Goal: Information Seeking & Learning: Learn about a topic

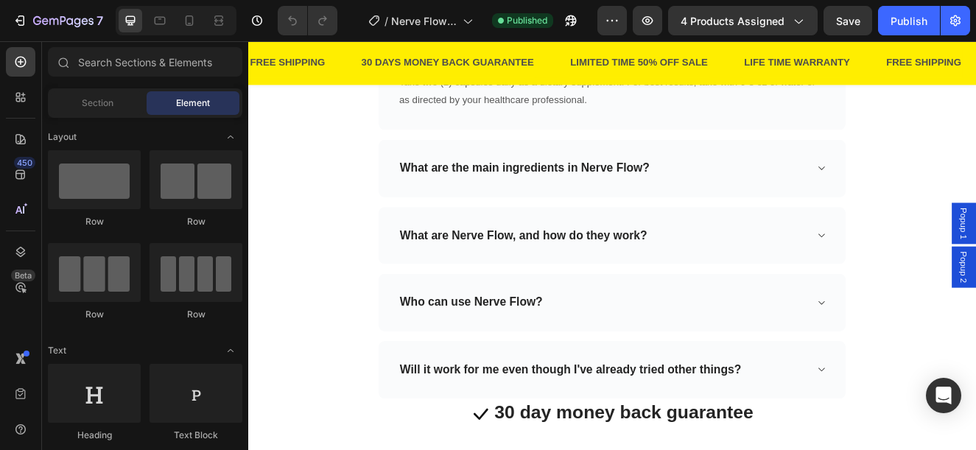
scroll to position [4274, 0]
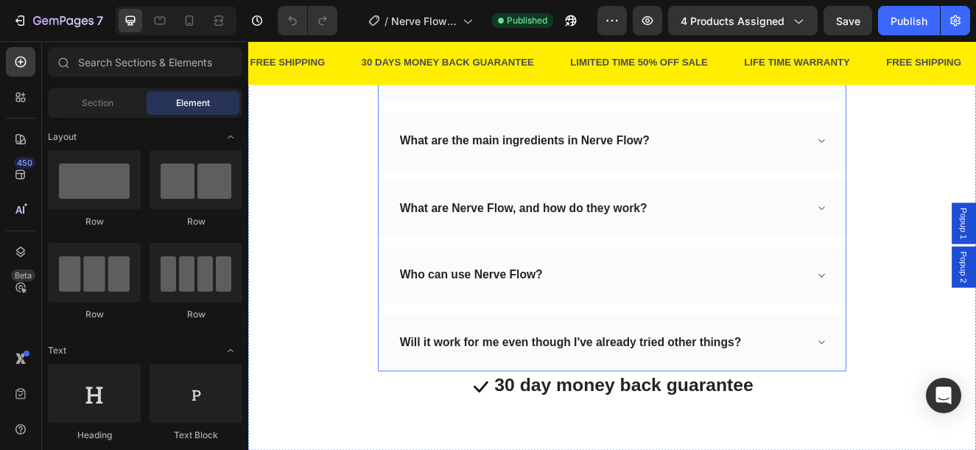
click at [867, 167] on div "What are the main ingredients in Nerve Flow?" at bounding box center [678, 163] width 497 height 23
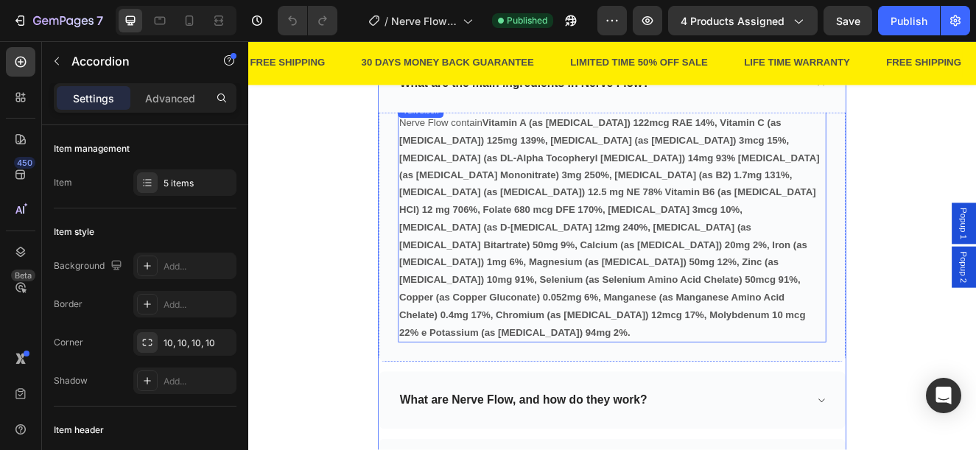
click at [860, 359] on p "Nerve Flow contain Vitamin A (as [MEDICAL_DATA]) 122mcg RAE 14%, Vitamin C (as …" at bounding box center [690, 268] width 517 height 276
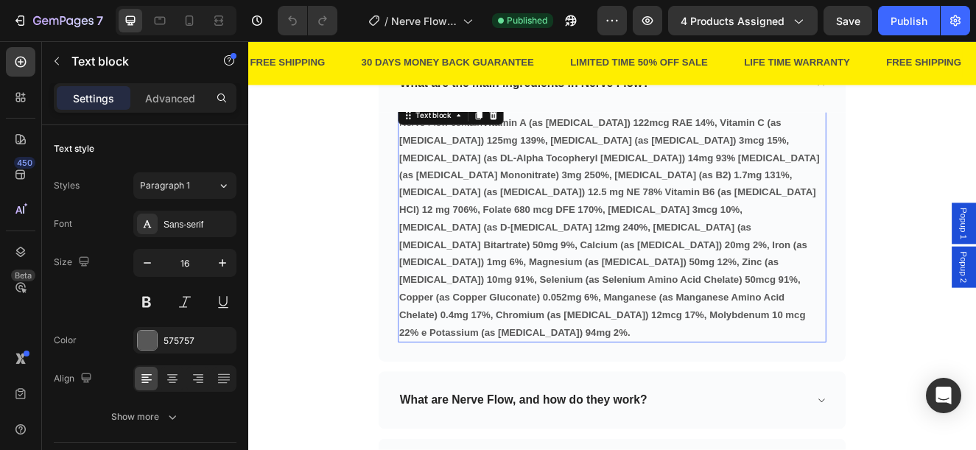
click at [859, 347] on p "Nerve Flow contain Vitamin A (as [MEDICAL_DATA]) 122mcg RAE 14%, Vitamin C (as …" at bounding box center [690, 268] width 517 height 276
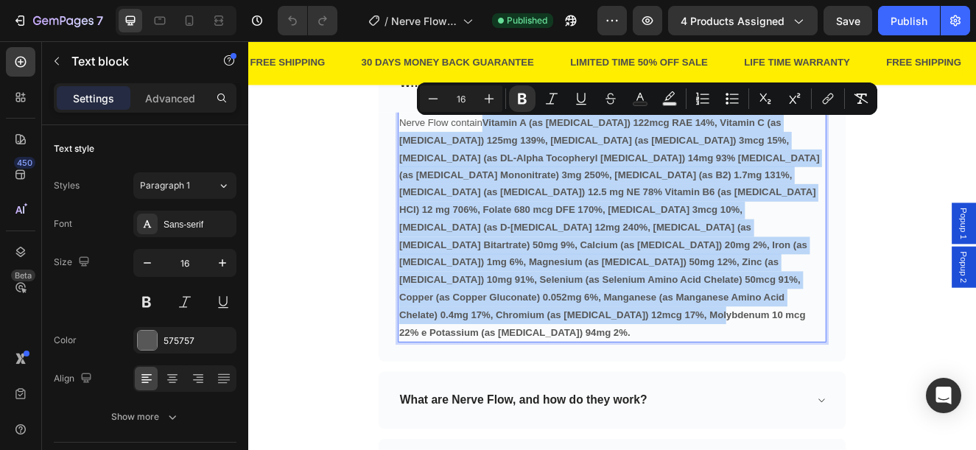
drag, startPoint x: 870, startPoint y: 352, endPoint x: 531, endPoint y: 133, distance: 404.1
click at [531, 133] on p "Nerve Flow contain Vitamin A (as [MEDICAL_DATA]) 122mcg RAE 14%, Vitamin C (as …" at bounding box center [690, 268] width 517 height 276
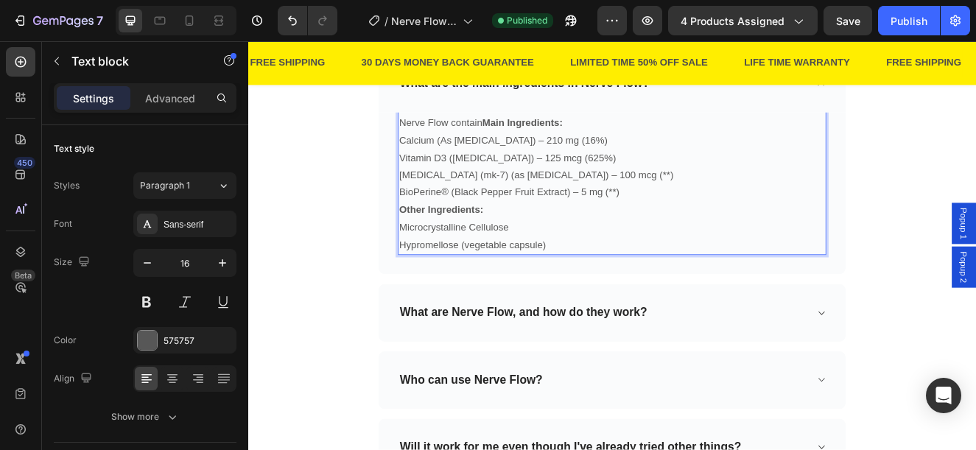
click at [533, 142] on strong "Main Ingredients:" at bounding box center [581, 140] width 97 height 13
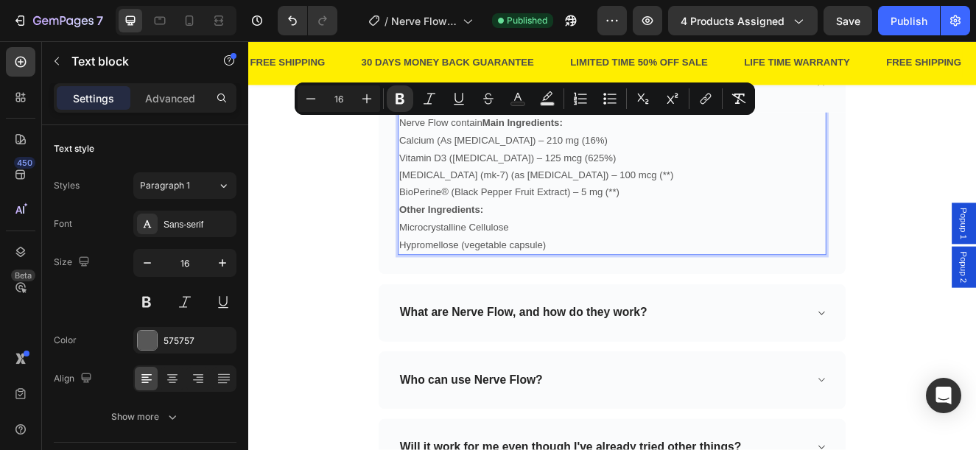
click at [533, 142] on strong "Main Ingredients:" at bounding box center [581, 140] width 97 height 13
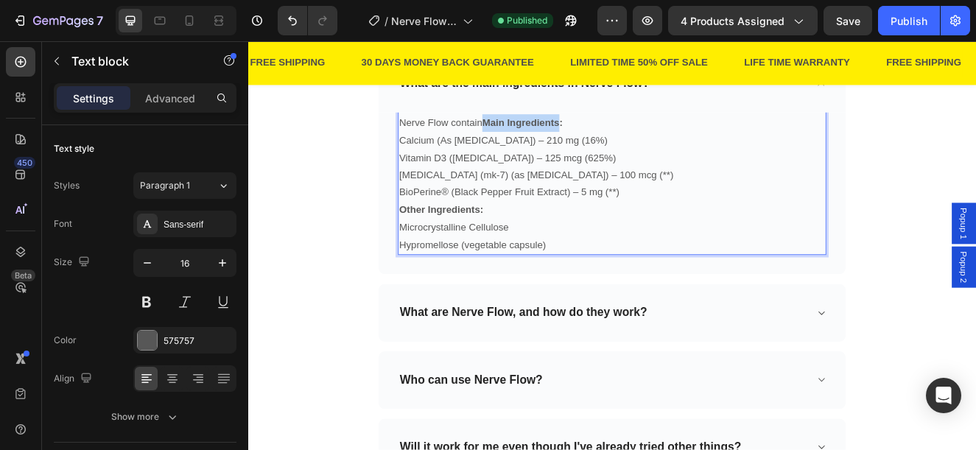
drag, startPoint x: 532, startPoint y: 142, endPoint x: 623, endPoint y: 146, distance: 90.7
click at [623, 146] on strong "Main Ingredients:" at bounding box center [581, 140] width 97 height 13
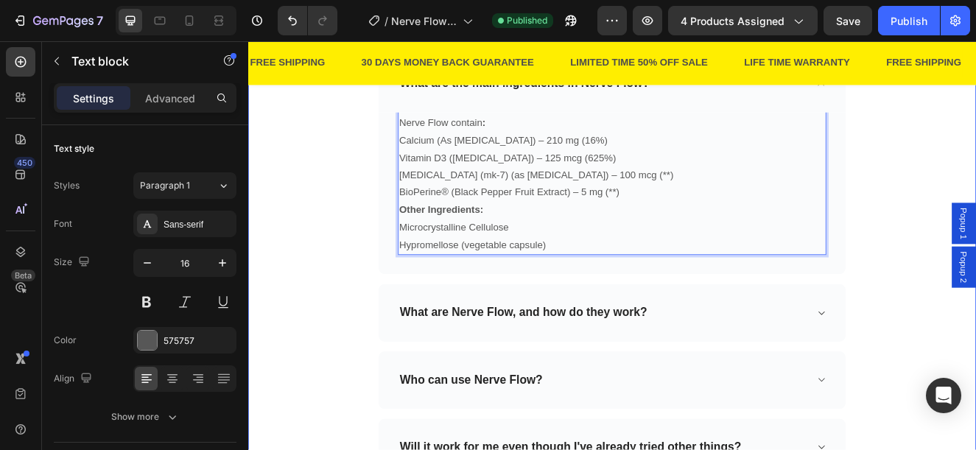
click at [976, 206] on div "Frequently Asked Questions Heading Need help finding an answer to your question…" at bounding box center [690, 228] width 862 height 757
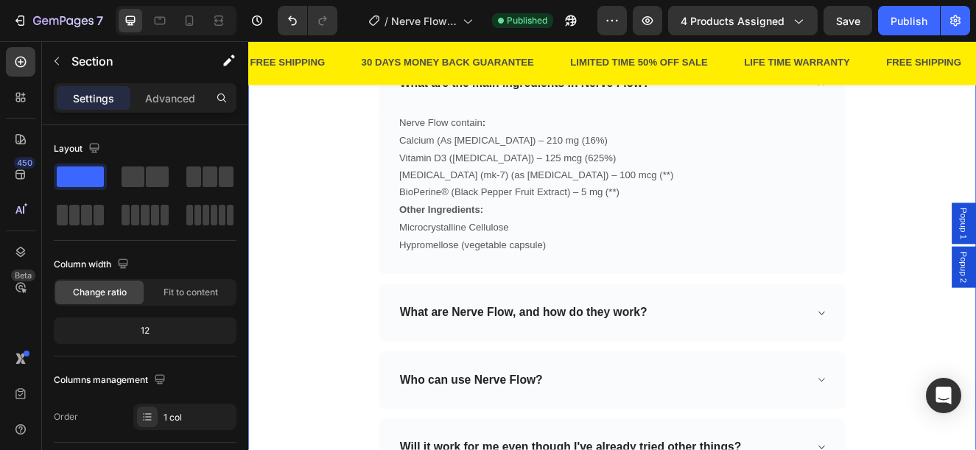
click at [865, 4] on div "7 Version history / Nerve Flow (NERVE PAIN CAPS) Published Preview 4 products a…" at bounding box center [488, 21] width 976 height 42
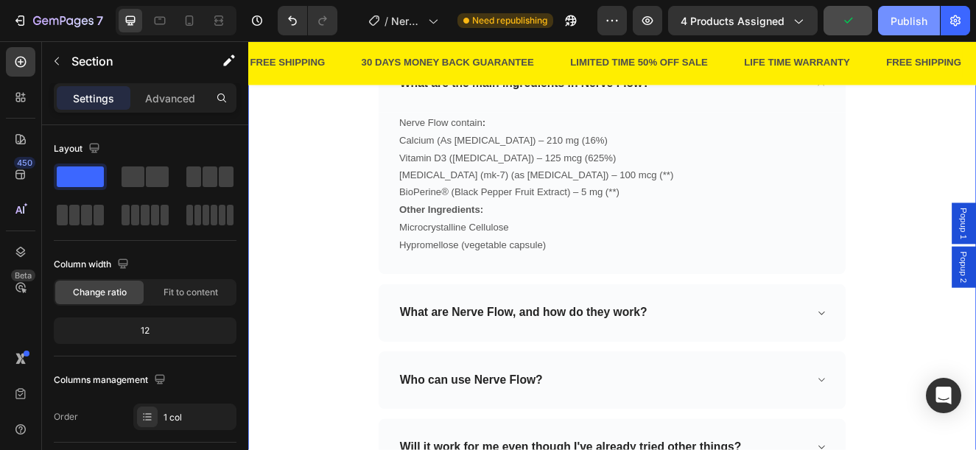
click at [902, 21] on div "Publish" at bounding box center [909, 20] width 37 height 15
click at [902, 21] on button "Publish" at bounding box center [909, 20] width 62 height 29
